Goal: Book appointment/travel/reservation

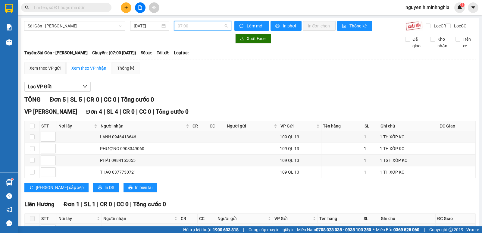
scroll to position [10, 0]
click at [219, 26] on span "07:00" at bounding box center [203, 25] width 50 height 9
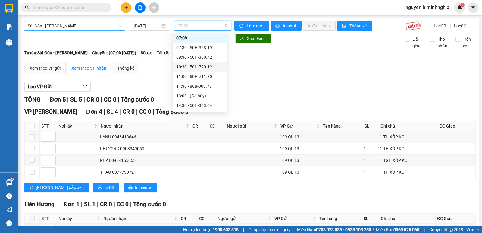
click at [91, 27] on span "Sài Gòn - [PERSON_NAME]" at bounding box center [75, 25] width 94 height 9
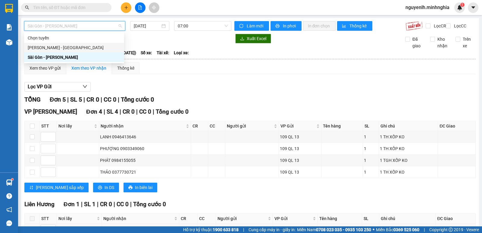
click at [83, 48] on div "[PERSON_NAME] - [GEOGRAPHIC_DATA]" at bounding box center [74, 47] width 93 height 7
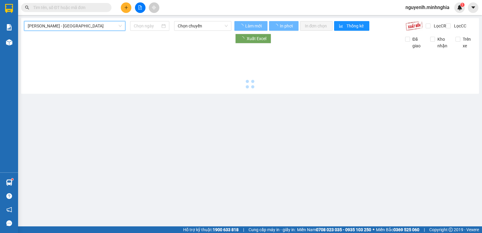
type input "[DATE]"
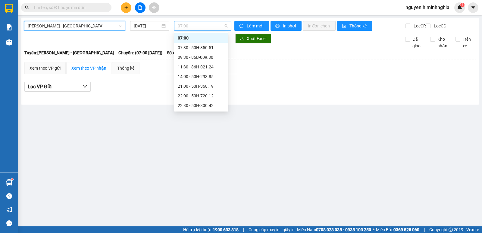
click at [195, 27] on span "07:00" at bounding box center [203, 25] width 50 height 9
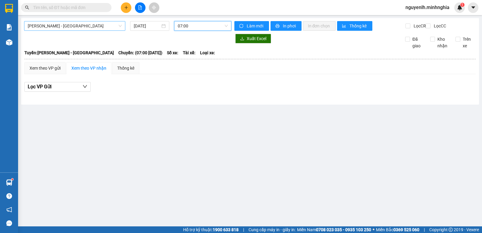
click at [94, 29] on span "[PERSON_NAME] - [GEOGRAPHIC_DATA]" at bounding box center [75, 25] width 94 height 9
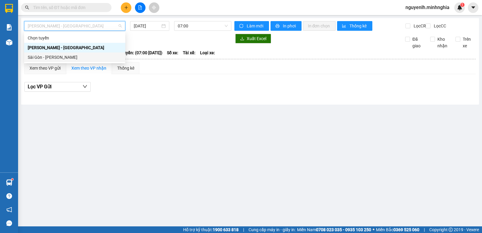
click at [78, 59] on div "Sài Gòn - [PERSON_NAME]" at bounding box center [75, 57] width 94 height 7
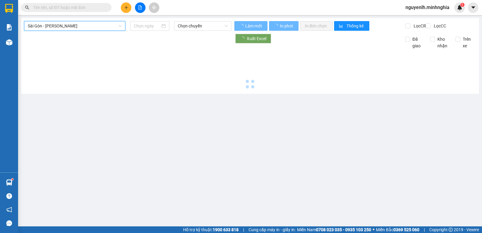
type input "[DATE]"
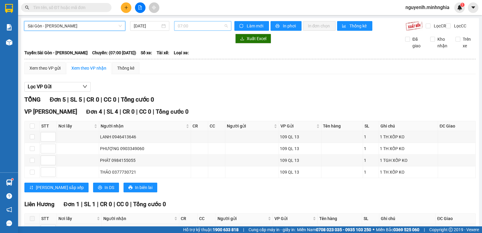
click at [193, 26] on span "07:00" at bounding box center [203, 25] width 50 height 9
